Goal: Information Seeking & Learning: Learn about a topic

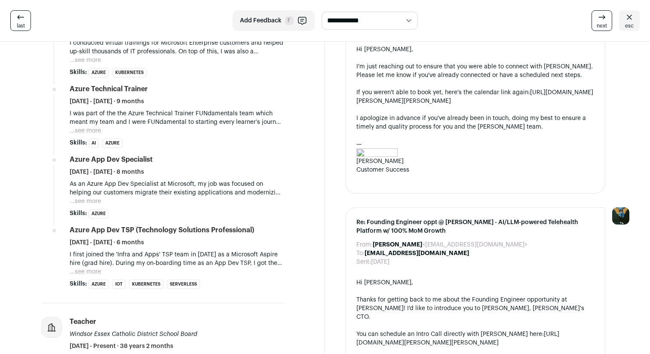
scroll to position [320, 0]
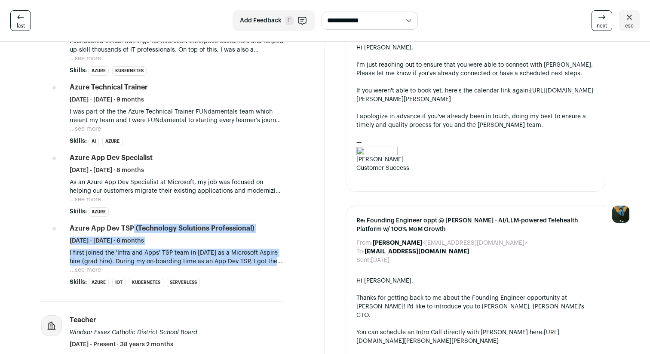
drag, startPoint x: 70, startPoint y: 229, endPoint x: 293, endPoint y: 266, distance: 226.3
drag, startPoint x: 308, startPoint y: 266, endPoint x: 46, endPoint y: 225, distance: 265.2
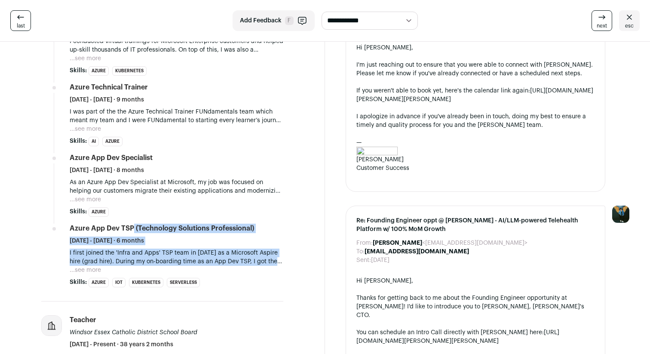
click at [46, 225] on li "Microsoft microsoft.com Add to company list Public / Private Public Company siz…" at bounding box center [162, 97] width 242 height 408
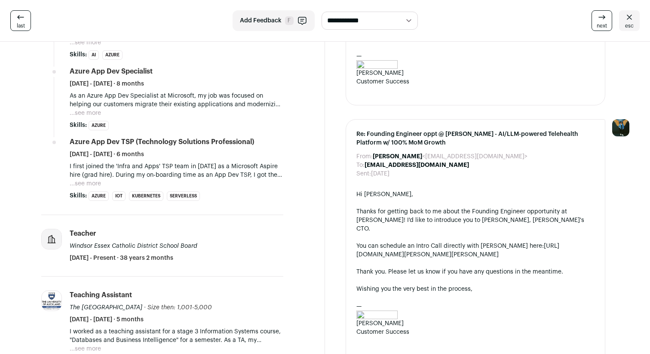
scroll to position [406, 0]
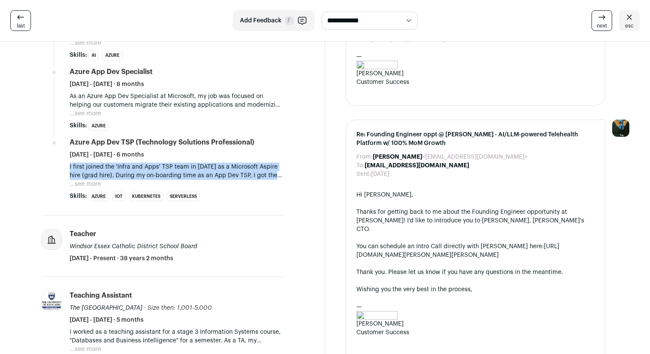
drag, startPoint x: 48, startPoint y: 166, endPoint x: 311, endPoint y: 177, distance: 263.1
click at [311, 177] on section "Michelle Xie 4 YOE New York, New York, United States Software Engineer @ Micros…" at bounding box center [162, 321] width 325 height 1371
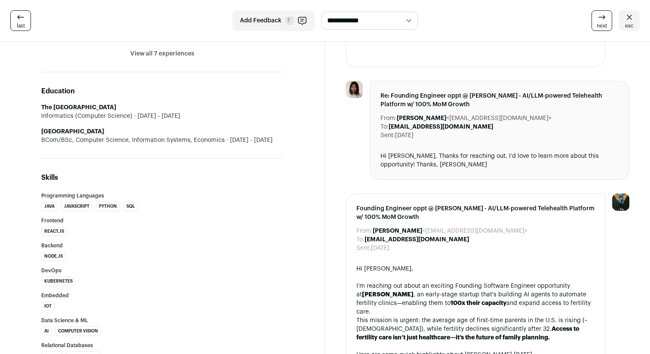
scroll to position [736, 0]
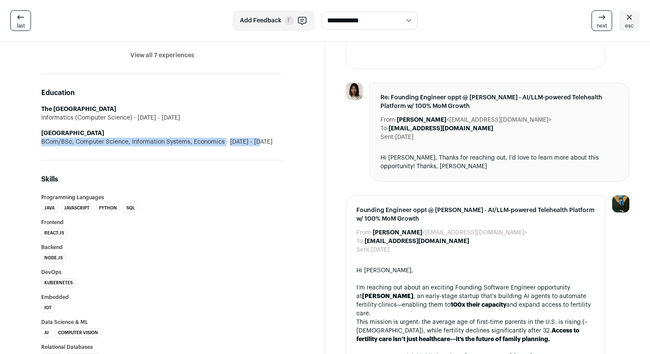
drag, startPoint x: 225, startPoint y: 132, endPoint x: 276, endPoint y: 147, distance: 52.5
click at [276, 147] on div "Education The University of Edinburgh Informatics (Computer Science) 2017 - 201…" at bounding box center [162, 117] width 242 height 86
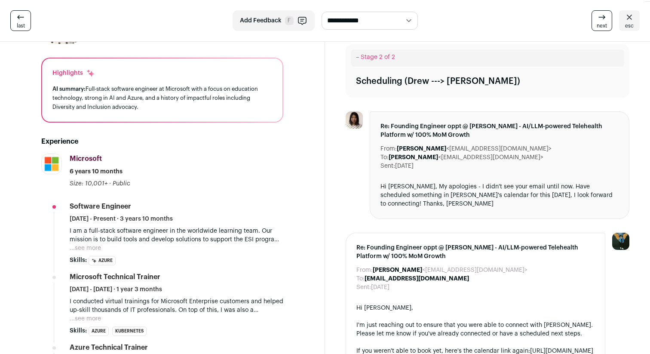
scroll to position [0, 0]
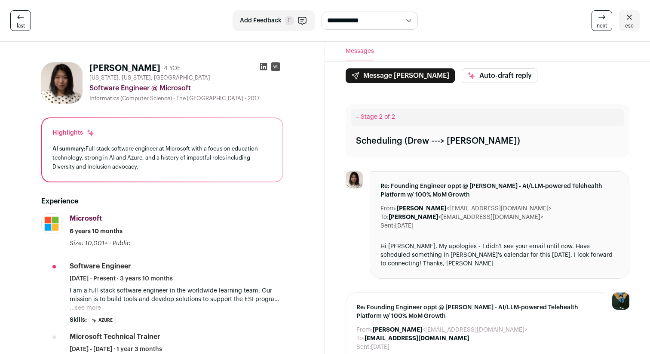
click at [260, 69] on icon at bounding box center [263, 66] width 7 height 7
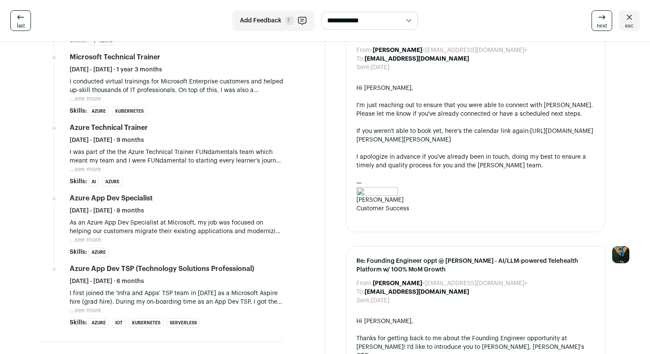
scroll to position [259, 0]
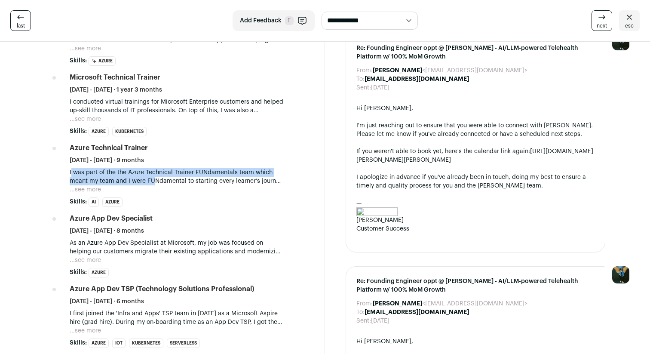
drag, startPoint x: 71, startPoint y: 169, endPoint x: 151, endPoint y: 185, distance: 82.5
click at [151, 185] on p "I was part of the the Azure Technical Trainer FUNdamentals team which meant my …" at bounding box center [177, 176] width 214 height 17
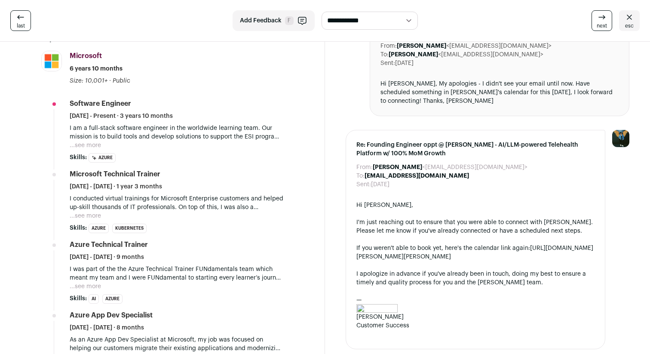
scroll to position [149, 0]
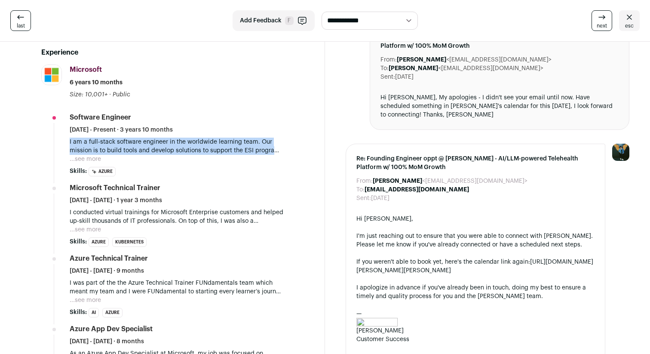
drag, startPoint x: 69, startPoint y: 142, endPoint x: 148, endPoint y: 156, distance: 80.0
click at [148, 156] on div "I am a full-stack software engineer in the worldwide learning team. Our mission…" at bounding box center [177, 151] width 214 height 26
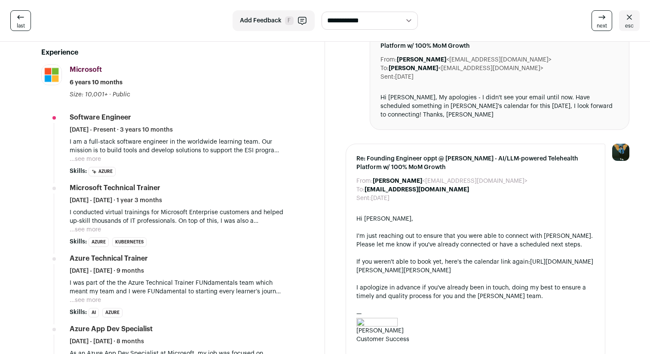
click at [95, 160] on button "...see more" at bounding box center [85, 159] width 31 height 9
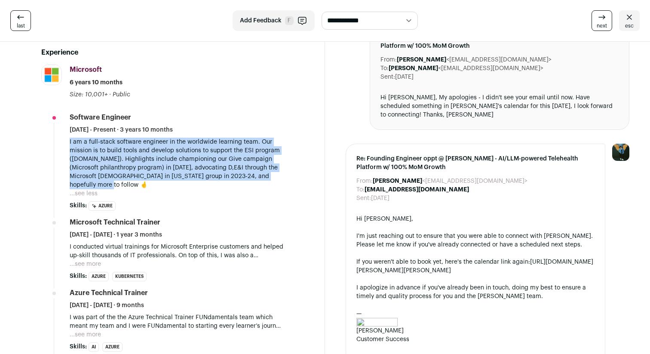
drag, startPoint x: 149, startPoint y: 183, endPoint x: 69, endPoint y: 139, distance: 91.6
click at [69, 139] on li "Microsoft microsoft.com Add to company list Public / Private Public Company siz…" at bounding box center [162, 286] width 242 height 443
drag, startPoint x: 69, startPoint y: 139, endPoint x: 212, endPoint y: 193, distance: 152.5
click at [212, 193] on li "Microsoft microsoft.com Add to company list Public / Private Public Company siz…" at bounding box center [162, 286] width 242 height 443
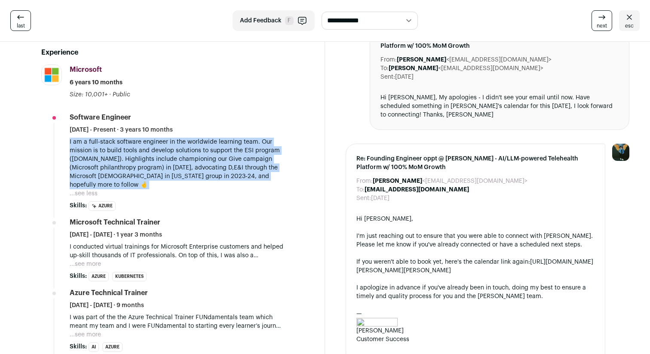
click at [212, 193] on div "I am a full-stack software engineer in the worldwide learning team. Our mission…" at bounding box center [177, 168] width 214 height 60
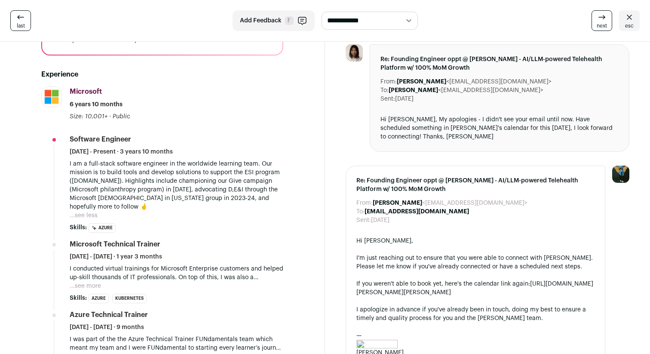
scroll to position [125, 0]
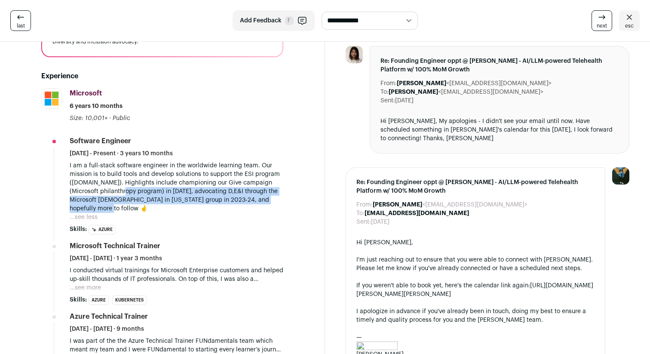
drag, startPoint x: 134, startPoint y: 209, endPoint x: 116, endPoint y: 191, distance: 25.6
click at [116, 191] on p "I am a full-stack software engineer in the worldwide learning team. Our mission…" at bounding box center [177, 187] width 214 height 52
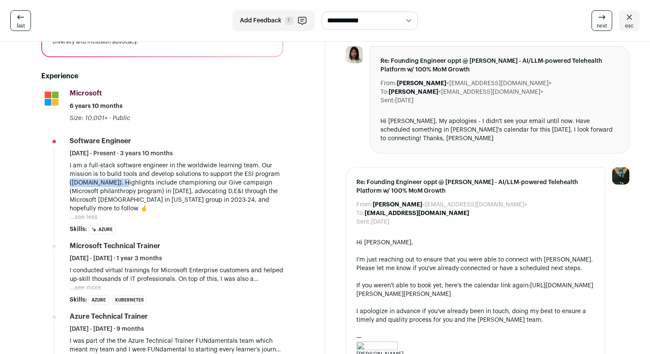
drag, startPoint x: 70, startPoint y: 183, endPoint x: 121, endPoint y: 184, distance: 51.2
click at [121, 184] on p "I am a full-stack software engineer in the worldwide learning team. Our mission…" at bounding box center [177, 187] width 214 height 52
drag, startPoint x: 121, startPoint y: 184, endPoint x: 72, endPoint y: 182, distance: 49.1
click at [72, 182] on p "I am a full-stack software engineer in the worldwide learning team. Our mission…" at bounding box center [177, 187] width 214 height 52
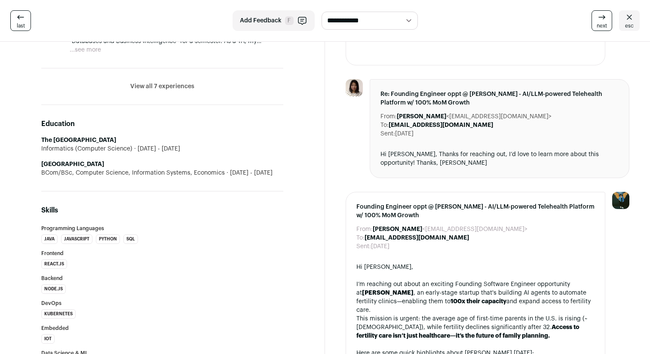
scroll to position [727, 0]
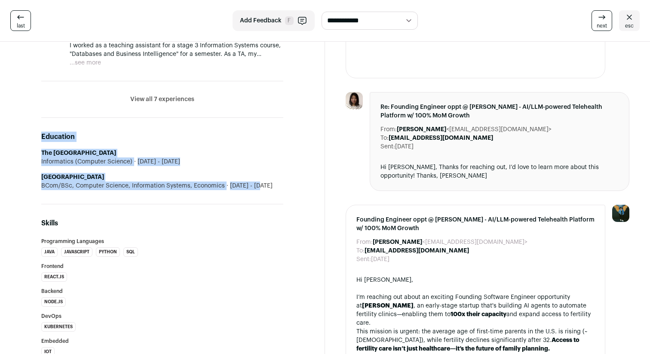
drag, startPoint x: 275, startPoint y: 202, endPoint x: 23, endPoint y: 135, distance: 260.9
click at [23, 135] on div "Michelle Xie 4 YOE New York, New York, United States Software Engineer @ Micros…" at bounding box center [162, 17] width 283 height 1377
drag, startPoint x: 23, startPoint y: 131, endPoint x: 275, endPoint y: 193, distance: 259.7
click at [275, 193] on div "Michelle Xie 4 YOE New York, New York, United States Software Engineer @ Micros…" at bounding box center [162, 17] width 283 height 1377
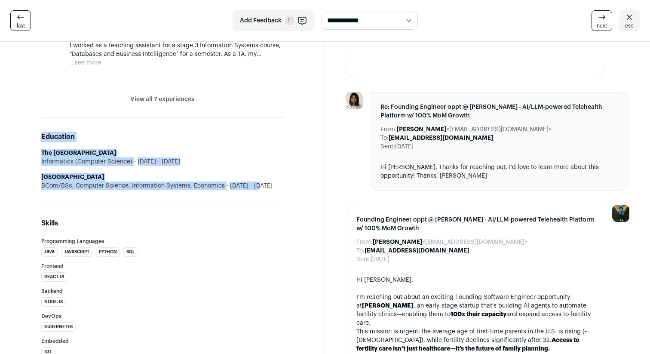
click at [275, 193] on div "Education The University of Edinburgh Informatics (Computer Science) 2017 - 201…" at bounding box center [162, 161] width 242 height 86
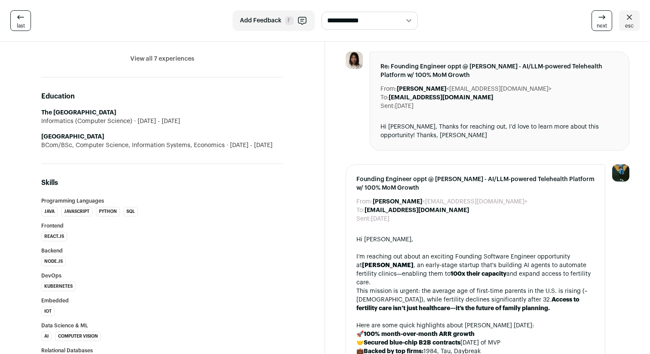
scroll to position [746, 0]
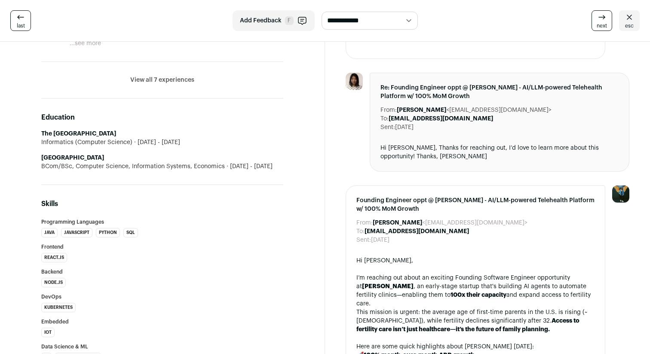
drag, startPoint x: 40, startPoint y: 158, endPoint x: 183, endPoint y: 160, distance: 142.4
copy strong "University of Auckland"
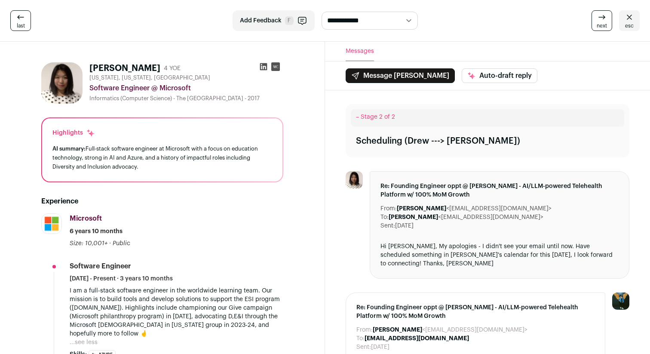
scroll to position [65, 0]
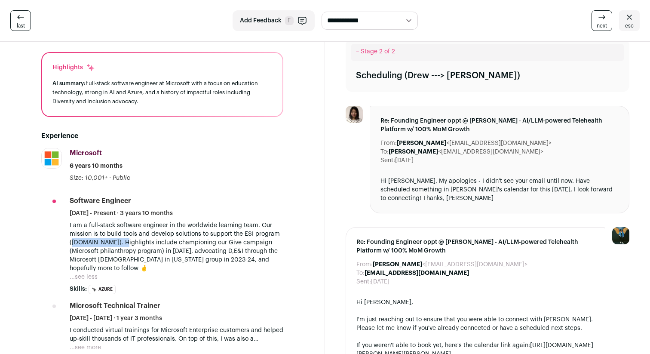
drag, startPoint x: 72, startPoint y: 243, endPoint x: 120, endPoint y: 242, distance: 48.2
click at [120, 242] on p "I am a full-stack software engineer in the worldwide learning team. Our mission…" at bounding box center [177, 247] width 214 height 52
copy p "esi.microsoft.com"
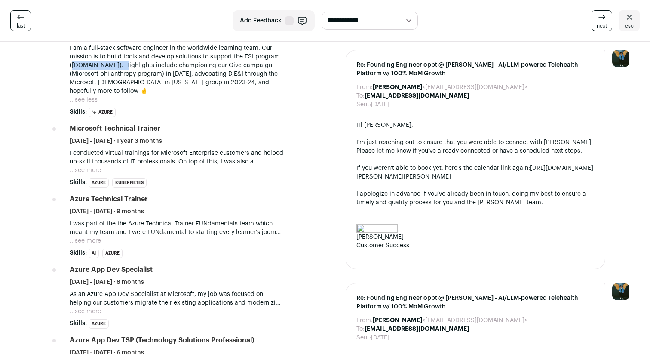
scroll to position [364, 0]
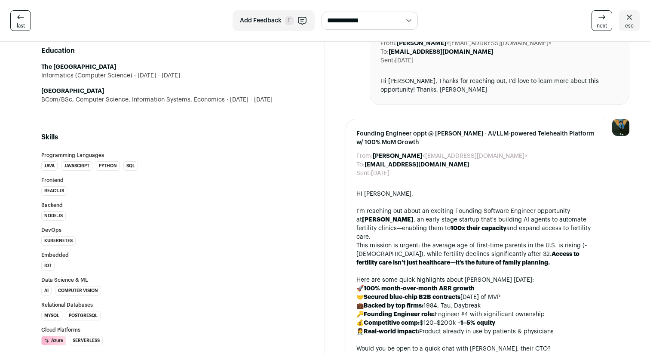
scroll to position [812, 0]
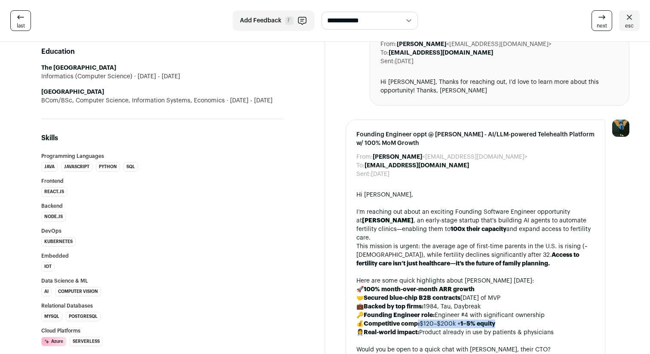
drag, startPoint x: 419, startPoint y: 305, endPoint x: 521, endPoint y: 303, distance: 102.4
click at [521, 320] on li "💰 Competitive comp: $120–$200k + 1–5% equity" at bounding box center [476, 324] width 238 height 9
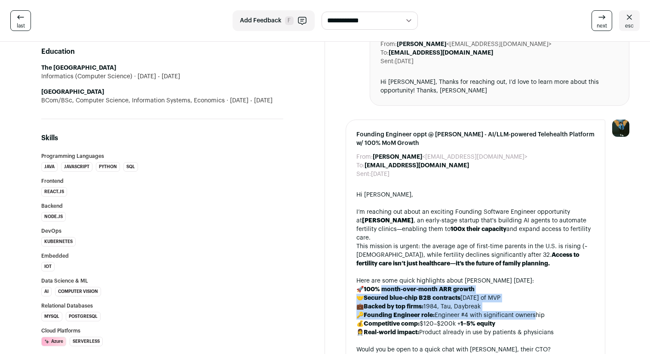
drag, startPoint x: 533, startPoint y: 300, endPoint x: 381, endPoint y: 270, distance: 155.1
click at [381, 285] on ul "🚀 100% month-over-month ARR growth 🤝 Secured blue-chip B2B contracts within 6 m…" at bounding box center [476, 311] width 238 height 52
click at [381, 286] on strong "100% month-over-month ARR growth" at bounding box center [419, 289] width 111 height 6
drag, startPoint x: 356, startPoint y: 270, endPoint x: 556, endPoint y: 311, distance: 203.7
click at [556, 311] on div "Founding Engineer oppt @ Elsa Fertility - AI/LLM-powered Telehealth Platform w/…" at bounding box center [476, 307] width 260 height 374
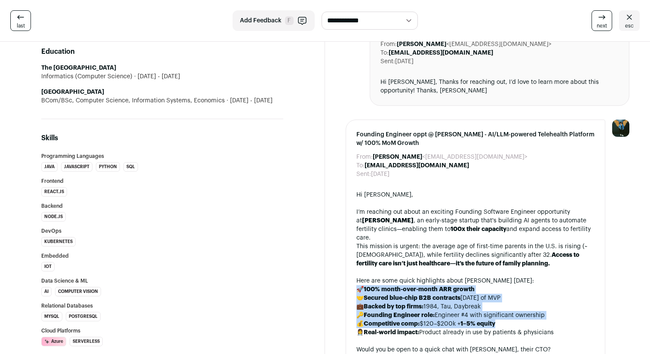
click at [556, 320] on li "💰 Competitive comp: $120–$200k + 1–5% equity" at bounding box center [476, 324] width 238 height 9
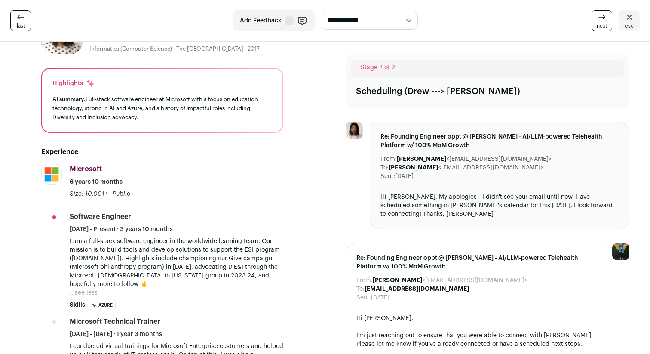
scroll to position [0, 0]
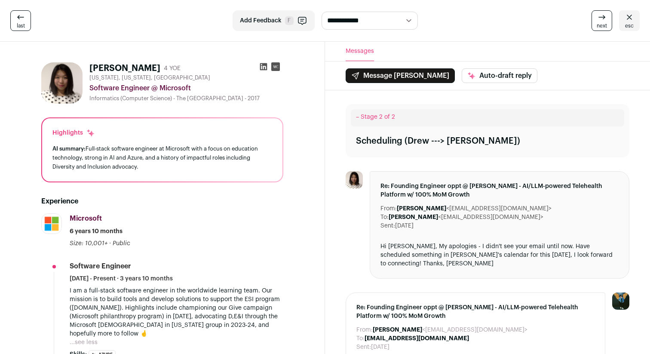
drag, startPoint x: 175, startPoint y: 138, endPoint x: 234, endPoint y: 161, distance: 64.3
click at [234, 161] on div "Highlights AI summary: Full-stack software engineer at Microsoft with a focus o…" at bounding box center [162, 149] width 240 height 63
click at [234, 161] on div "AI summary: Full-stack software engineer at Microsoft with a focus on education…" at bounding box center [162, 157] width 220 height 27
drag, startPoint x: 234, startPoint y: 170, endPoint x: 151, endPoint y: 124, distance: 95.9
click at [151, 124] on div "Highlights AI summary: Full-stack software engineer at Microsoft with a focus o…" at bounding box center [162, 149] width 240 height 63
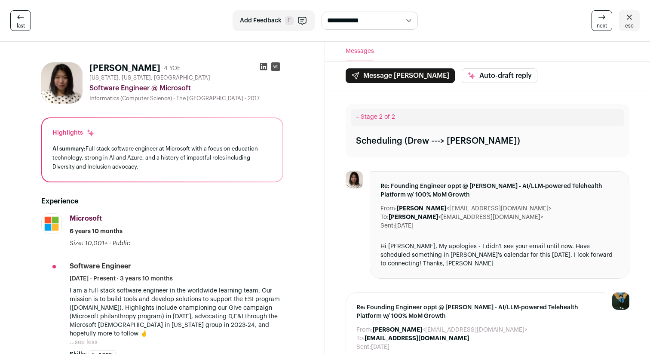
click at [151, 124] on div "Highlights AI summary: Full-stack software engineer at Microsoft with a focus o…" at bounding box center [162, 149] width 240 height 63
drag, startPoint x: 142, startPoint y: 120, endPoint x: 239, endPoint y: 166, distance: 107.2
click at [239, 166] on div "Highlights AI summary: Full-stack software engineer at Microsoft with a focus o…" at bounding box center [162, 149] width 240 height 63
click at [239, 166] on div "AI summary: Full-stack software engineer at Microsoft with a focus on education…" at bounding box center [162, 157] width 220 height 27
drag, startPoint x: 239, startPoint y: 171, endPoint x: 55, endPoint y: 126, distance: 189.2
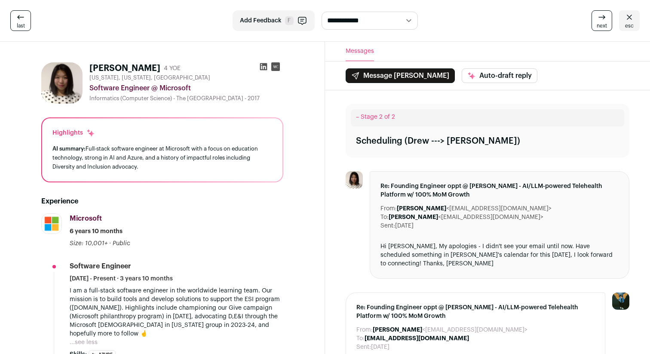
click at [55, 126] on div "Highlights AI summary: Full-stack software engineer at Microsoft with a focus o…" at bounding box center [162, 149] width 240 height 63
drag, startPoint x: 54, startPoint y: 124, endPoint x: 195, endPoint y: 169, distance: 147.7
click at [195, 169] on div "Highlights AI summary: Full-stack software engineer at Microsoft with a focus o…" at bounding box center [162, 149] width 240 height 63
click at [195, 169] on div "AI summary: Full-stack software engineer at Microsoft with a focus on education…" at bounding box center [162, 157] width 220 height 27
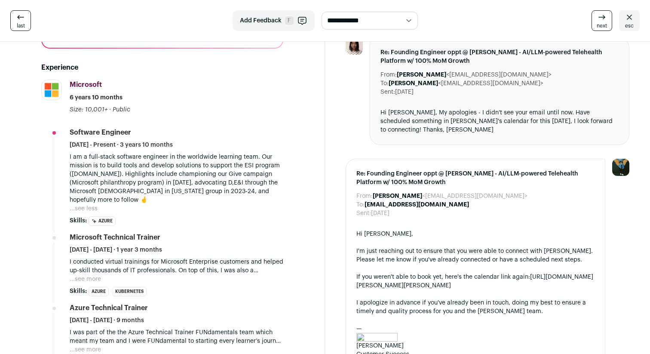
scroll to position [134, 0]
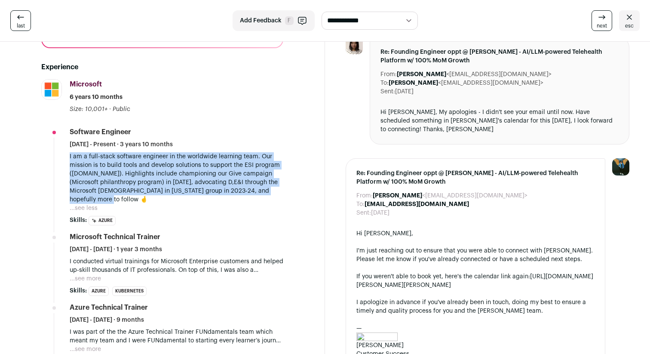
drag, startPoint x: 178, startPoint y: 203, endPoint x: 53, endPoint y: 152, distance: 134.8
click at [53, 152] on li "Microsoft microsoft.com Add to company list Public / Private Public Company siz…" at bounding box center [162, 300] width 242 height 443
drag, startPoint x: 60, startPoint y: 152, endPoint x: 176, endPoint y: 212, distance: 130.3
click at [176, 212] on li "Microsoft microsoft.com Add to company list Public / Private Public Company siz…" at bounding box center [162, 300] width 242 height 443
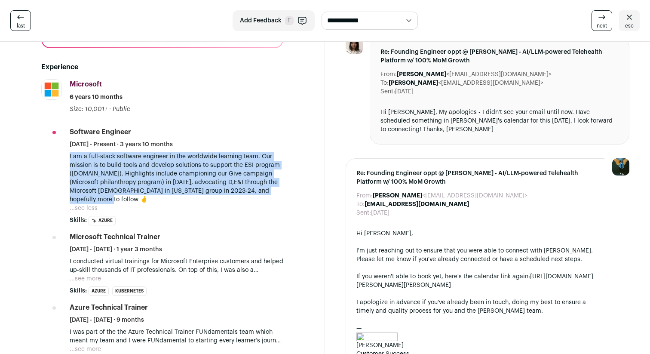
click at [176, 213] on div "I am a full-stack software engineer in the worldwide learning team. Our mission…" at bounding box center [177, 182] width 214 height 60
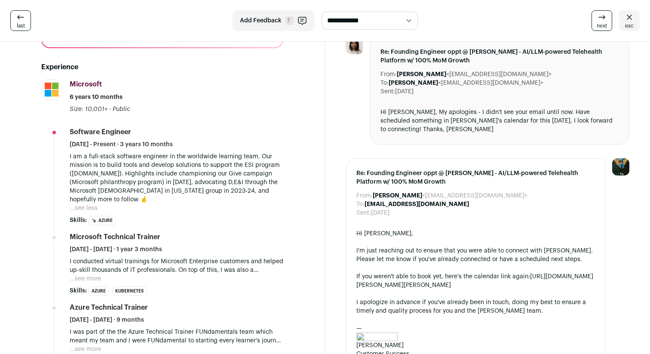
drag, startPoint x: 165, startPoint y: 200, endPoint x: 167, endPoint y: 150, distance: 49.9
click at [167, 150] on li "Software Engineer January 2022 - Present · 3 years 10 months I am a full-stack …" at bounding box center [177, 176] width 214 height 98
drag, startPoint x: 170, startPoint y: 150, endPoint x: 172, endPoint y: 197, distance: 47.3
click at [172, 197] on li "Software Engineer January 2022 - Present · 3 years 10 months I am a full-stack …" at bounding box center [177, 176] width 214 height 98
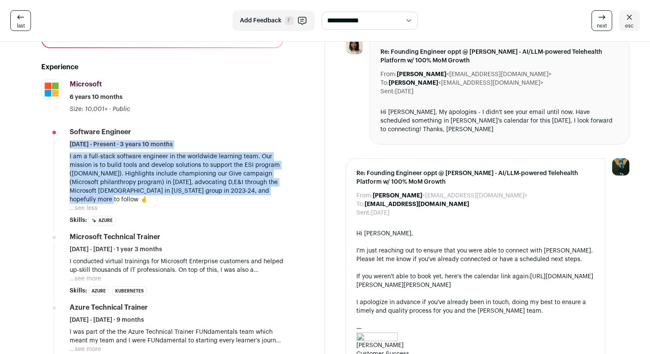
drag, startPoint x: 228, startPoint y: 200, endPoint x: 62, endPoint y: 129, distance: 179.8
click at [62, 129] on li "Microsoft microsoft.com Add to company list Public / Private Public Company siz…" at bounding box center [162, 300] width 242 height 443
drag, startPoint x: 206, startPoint y: 204, endPoint x: 81, endPoint y: 154, distance: 135.0
click at [81, 154] on div "I am a full-stack software engineer in the worldwide learning team. Our mission…" at bounding box center [177, 182] width 214 height 60
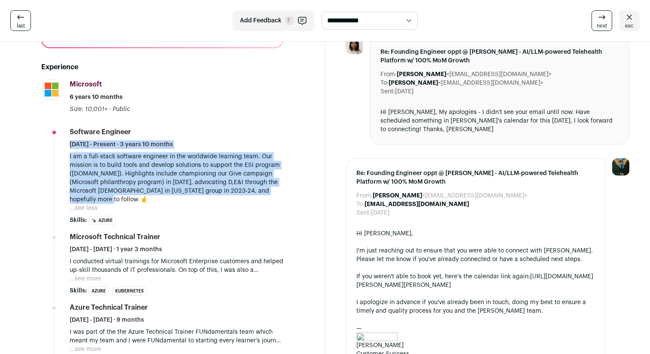
drag, startPoint x: 68, startPoint y: 131, endPoint x: 172, endPoint y: 201, distance: 126.2
click at [172, 201] on li "Microsoft microsoft.com Add to company list Public / Private Public Company siz…" at bounding box center [162, 300] width 242 height 443
click at [172, 201] on p "I am a full-stack software engineer in the worldwide learning team. Our mission…" at bounding box center [177, 178] width 214 height 52
drag, startPoint x: 179, startPoint y: 202, endPoint x: 67, endPoint y: 128, distance: 134.1
click at [67, 128] on li "Microsoft microsoft.com Add to company list Public / Private Public Company siz…" at bounding box center [162, 300] width 242 height 443
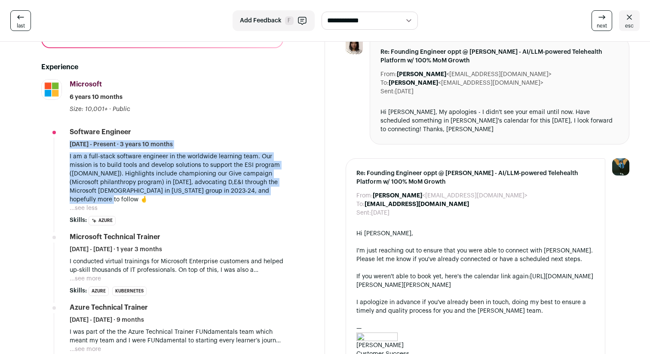
click at [67, 128] on li "Microsoft microsoft.com Add to company list Public / Private Public Company siz…" at bounding box center [162, 300] width 242 height 443
drag, startPoint x: 67, startPoint y: 128, endPoint x: 198, endPoint y: 212, distance: 156.0
click at [198, 212] on li "Microsoft microsoft.com Add to company list Public / Private Public Company siz…" at bounding box center [162, 300] width 242 height 443
click at [198, 212] on div "I am a full-stack software engineer in the worldwide learning team. Our mission…" at bounding box center [177, 182] width 214 height 60
drag, startPoint x: 201, startPoint y: 212, endPoint x: 70, endPoint y: 131, distance: 154.1
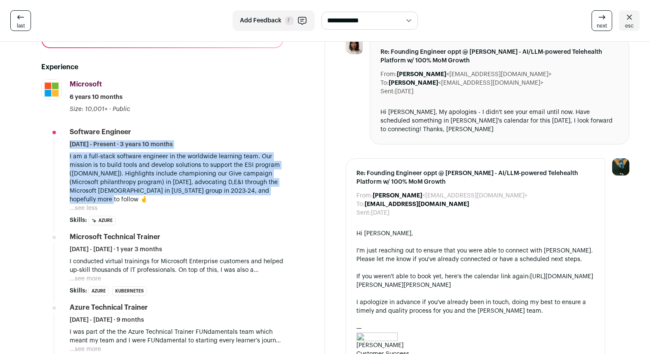
click at [70, 131] on li "Software Engineer January 2022 - Present · 3 years 10 months I am a full-stack …" at bounding box center [177, 176] width 214 height 98
click at [70, 131] on div "Software Engineer" at bounding box center [101, 131] width 62 height 9
drag, startPoint x: 70, startPoint y: 128, endPoint x: 208, endPoint y: 198, distance: 154.9
click at [208, 198] on li "Software Engineer January 2022 - Present · 3 years 10 months I am a full-stack …" at bounding box center [177, 176] width 214 height 98
click at [208, 198] on p "I am a full-stack software engineer in the worldwide learning team. Our mission…" at bounding box center [177, 178] width 214 height 52
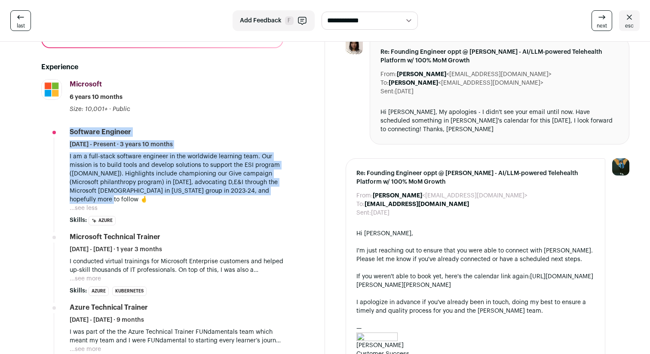
drag, startPoint x: 171, startPoint y: 197, endPoint x: 146, endPoint y: 118, distance: 82.0
click at [146, 118] on li "Microsoft microsoft.com Add to company list Public / Private Public Company siz…" at bounding box center [162, 300] width 242 height 443
drag, startPoint x: 148, startPoint y: 118, endPoint x: 171, endPoint y: 200, distance: 84.3
click at [171, 200] on li "Microsoft microsoft.com Add to company list Public / Private Public Company siz…" at bounding box center [162, 300] width 242 height 443
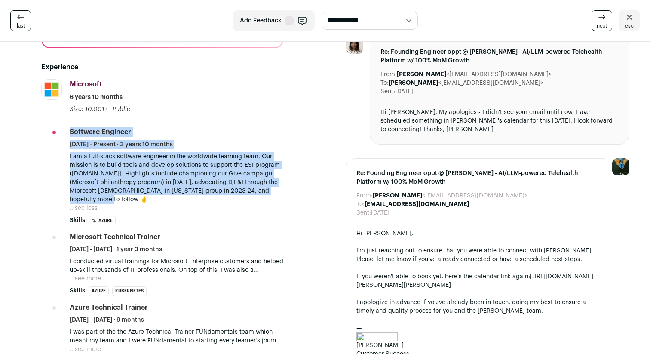
click at [171, 200] on p "I am a full-stack software engineer in the worldwide learning team. Our mission…" at bounding box center [177, 178] width 214 height 52
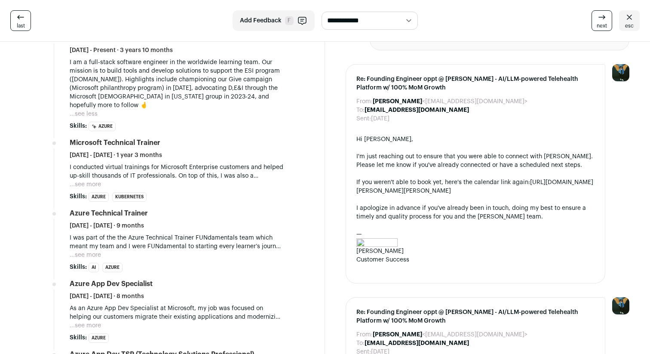
scroll to position [229, 0]
drag, startPoint x: 191, startPoint y: 191, endPoint x: 147, endPoint y: 131, distance: 73.8
click at [147, 131] on ul "Software Engineer January 2022 - Present · 3 years 10 months I am a full-stack …" at bounding box center [177, 223] width 214 height 380
drag, startPoint x: 160, startPoint y: 131, endPoint x: 160, endPoint y: 188, distance: 56.4
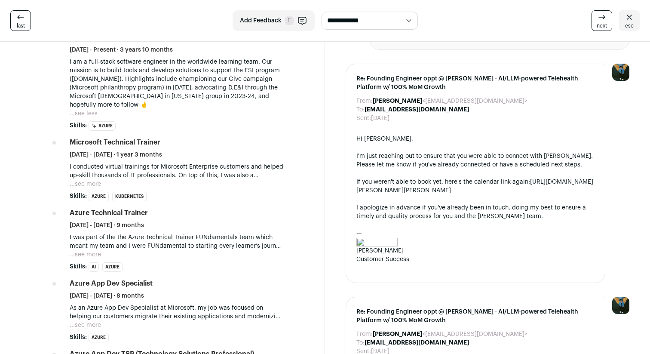
click at [160, 188] on ul "Software Engineer January 2022 - Present · 3 years 10 months I am a full-stack …" at bounding box center [177, 223] width 214 height 380
click at [160, 188] on div "I conducted virtual trainings for Microsoft Enterprise customers and helped up-…" at bounding box center [177, 176] width 214 height 26
click at [99, 186] on button "...see more" at bounding box center [85, 184] width 31 height 9
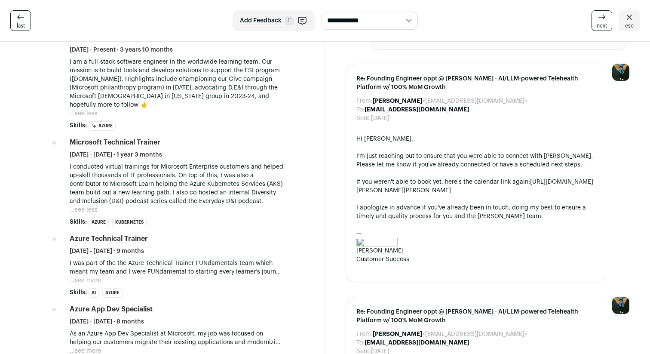
drag, startPoint x: 168, startPoint y: 208, endPoint x: 160, endPoint y: 134, distance: 74.3
click at [160, 134] on ul "Software Engineer January 2022 - Present · 3 years 10 months I am a full-stack …" at bounding box center [177, 236] width 214 height 406
click at [160, 135] on ul "Software Engineer January 2022 - Present · 3 years 10 months I am a full-stack …" at bounding box center [177, 236] width 214 height 406
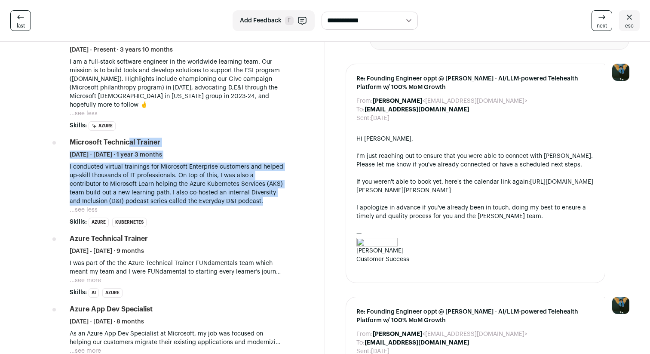
drag, startPoint x: 160, startPoint y: 135, endPoint x: 168, endPoint y: 209, distance: 74.8
click at [168, 209] on ul "Software Engineer January 2022 - Present · 3 years 10 months I am a full-stack …" at bounding box center [177, 236] width 214 height 406
click at [168, 209] on div "I conducted virtual trainings for Microsoft Enterprise customers and helped up-…" at bounding box center [177, 189] width 214 height 52
drag, startPoint x: 159, startPoint y: 215, endPoint x: 160, endPoint y: 136, distance: 79.6
click at [160, 136] on ul "Software Engineer January 2022 - Present · 3 years 10 months I am a full-stack …" at bounding box center [177, 236] width 214 height 406
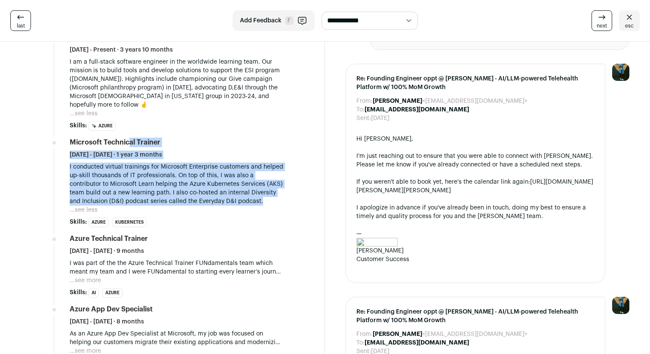
click at [160, 136] on ul "Software Engineer January 2022 - Present · 3 years 10 months I am a full-stack …" at bounding box center [177, 236] width 214 height 406
drag, startPoint x: 160, startPoint y: 136, endPoint x: 186, endPoint y: 209, distance: 77.4
click at [186, 209] on ul "Software Engineer January 2022 - Present · 3 years 10 months I am a full-stack …" at bounding box center [177, 236] width 214 height 406
click at [186, 209] on div "I conducted virtual trainings for Microsoft Enterprise customers and helped up-…" at bounding box center [177, 189] width 214 height 52
drag, startPoint x: 171, startPoint y: 213, endPoint x: 161, endPoint y: 136, distance: 77.6
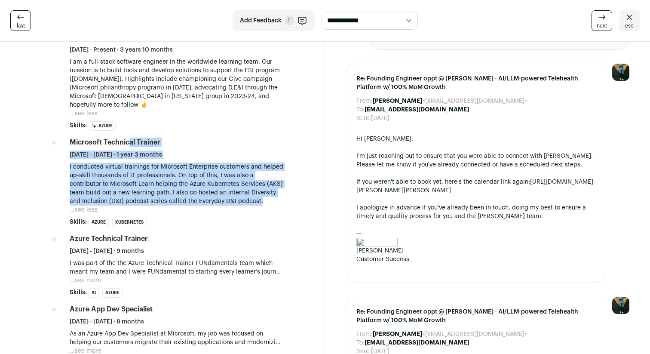
click at [161, 136] on ul "Software Engineer January 2022 - Present · 3 years 10 months I am a full-stack …" at bounding box center [177, 236] width 214 height 406
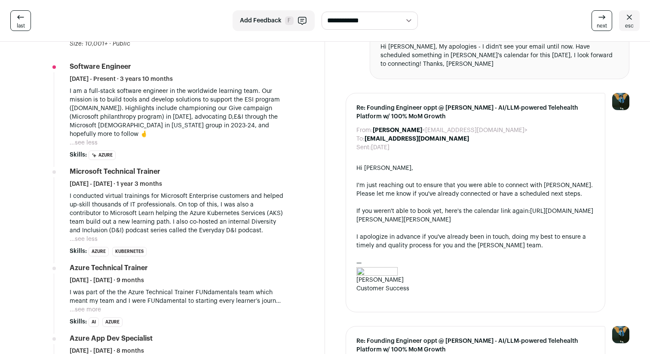
scroll to position [0, 0]
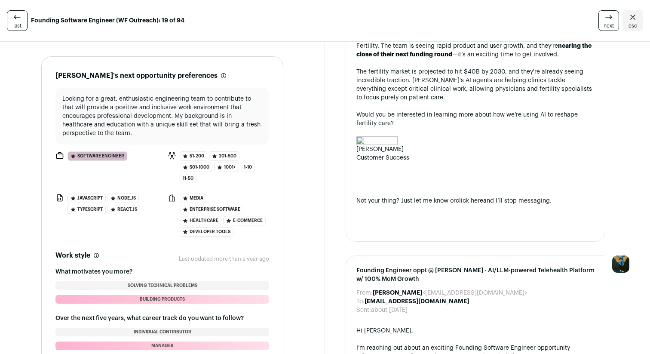
scroll to position [880, 0]
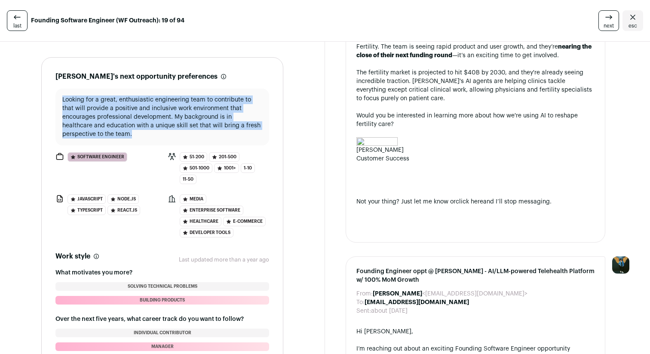
drag, startPoint x: 116, startPoint y: 92, endPoint x: 179, endPoint y: 134, distance: 75.0
click at [179, 134] on div "Looking for a great, enthusiastic engineering team to contribute to that will p…" at bounding box center [162, 117] width 214 height 57
click at [179, 134] on p "Looking for a great, enthusiastic engineering team to contribute to that will p…" at bounding box center [162, 116] width 200 height 43
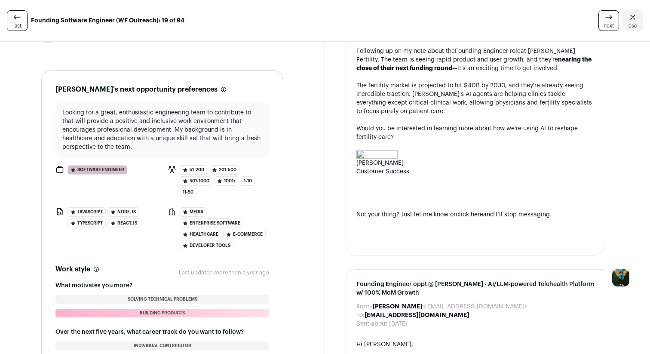
scroll to position [853, 0]
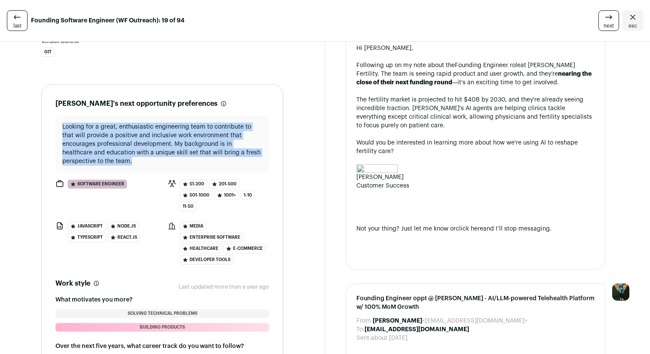
drag, startPoint x: 211, startPoint y: 171, endPoint x: 155, endPoint y: 120, distance: 75.5
click at [155, 120] on div "Looking for a great, enthusiastic engineering team to contribute to that will p…" at bounding box center [162, 144] width 214 height 57
drag, startPoint x: 155, startPoint y: 119, endPoint x: 230, endPoint y: 165, distance: 87.5
click at [230, 165] on div "Looking for a great, enthusiastic engineering team to contribute to that will p…" at bounding box center [162, 144] width 214 height 57
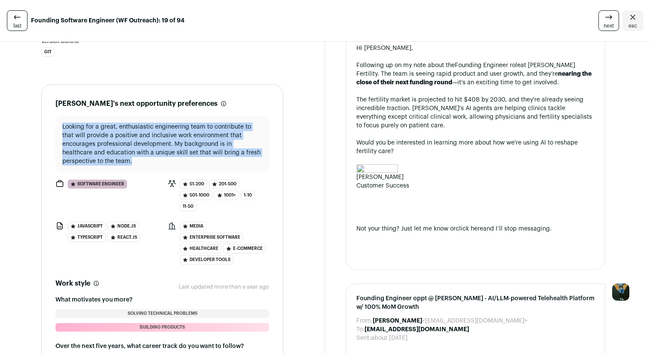
click at [230, 165] on p "Looking for a great, enthusiastic engineering team to contribute to that will p…" at bounding box center [162, 144] width 200 height 43
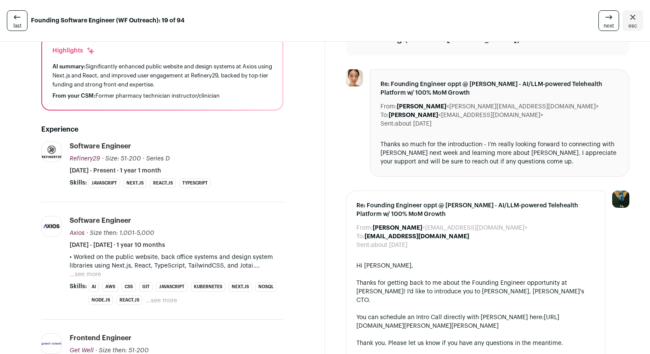
scroll to position [0, 0]
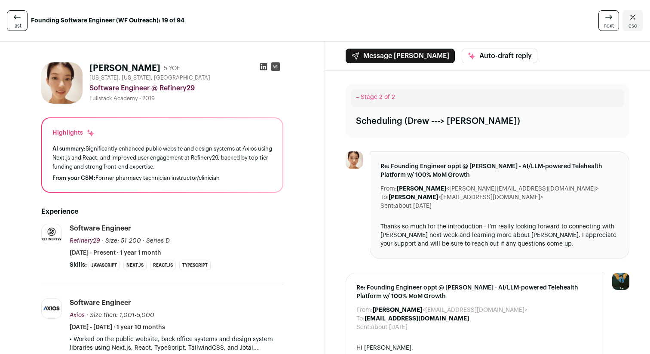
drag, startPoint x: 242, startPoint y: 190, endPoint x: 164, endPoint y: 115, distance: 108.3
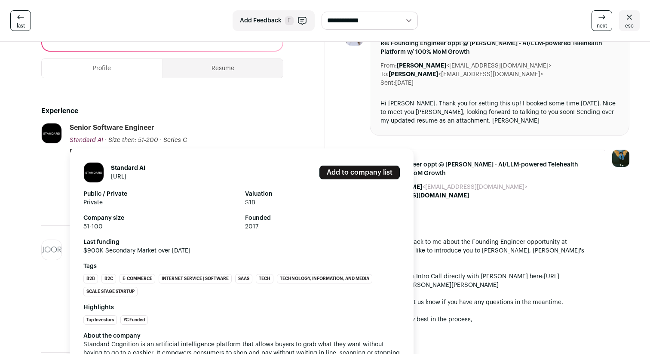
scroll to position [152, 0]
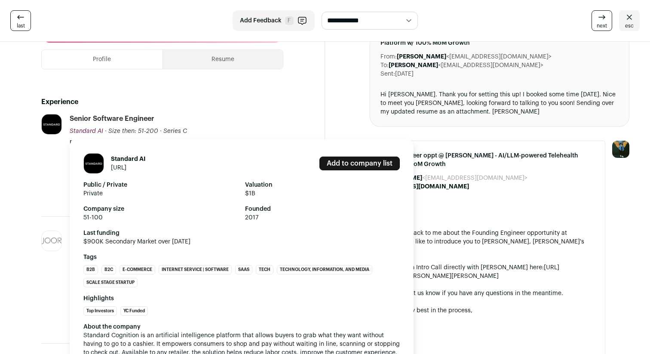
click at [126, 168] on link "[URL]" at bounding box center [118, 168] width 15 height 6
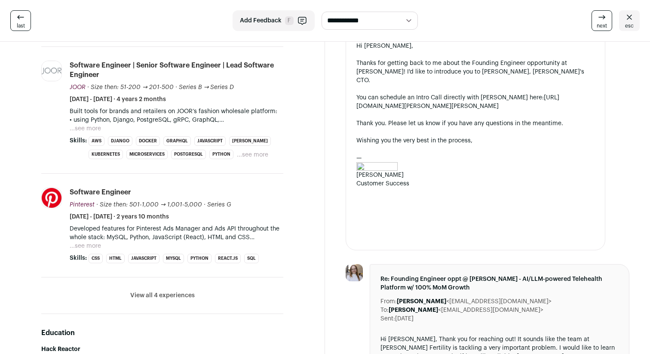
scroll to position [386, 0]
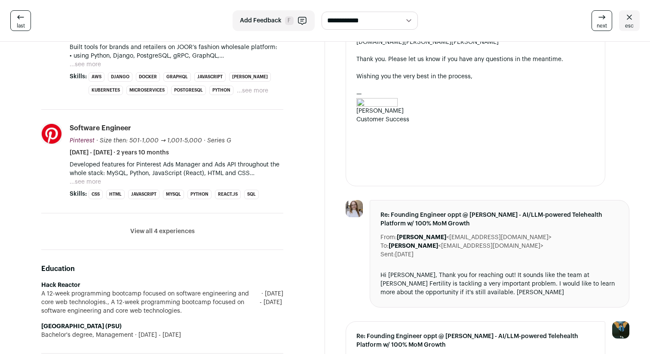
click at [168, 231] on button "View all 4 experiences" at bounding box center [162, 231] width 65 height 9
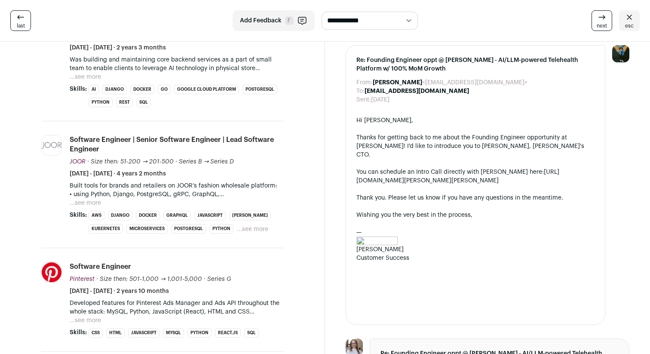
scroll to position [0, 0]
